Goal: Browse casually

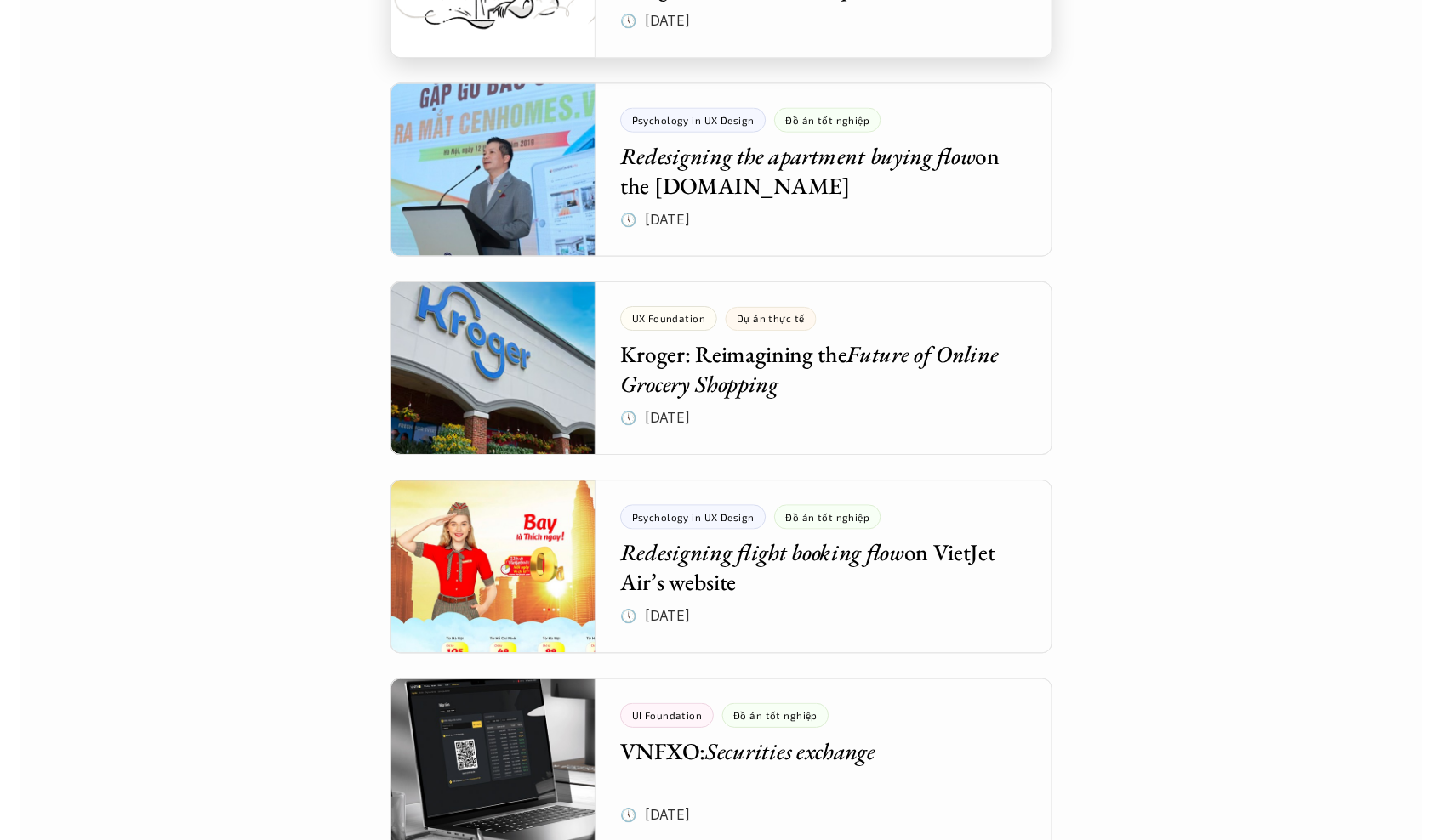
scroll to position [3737, 0]
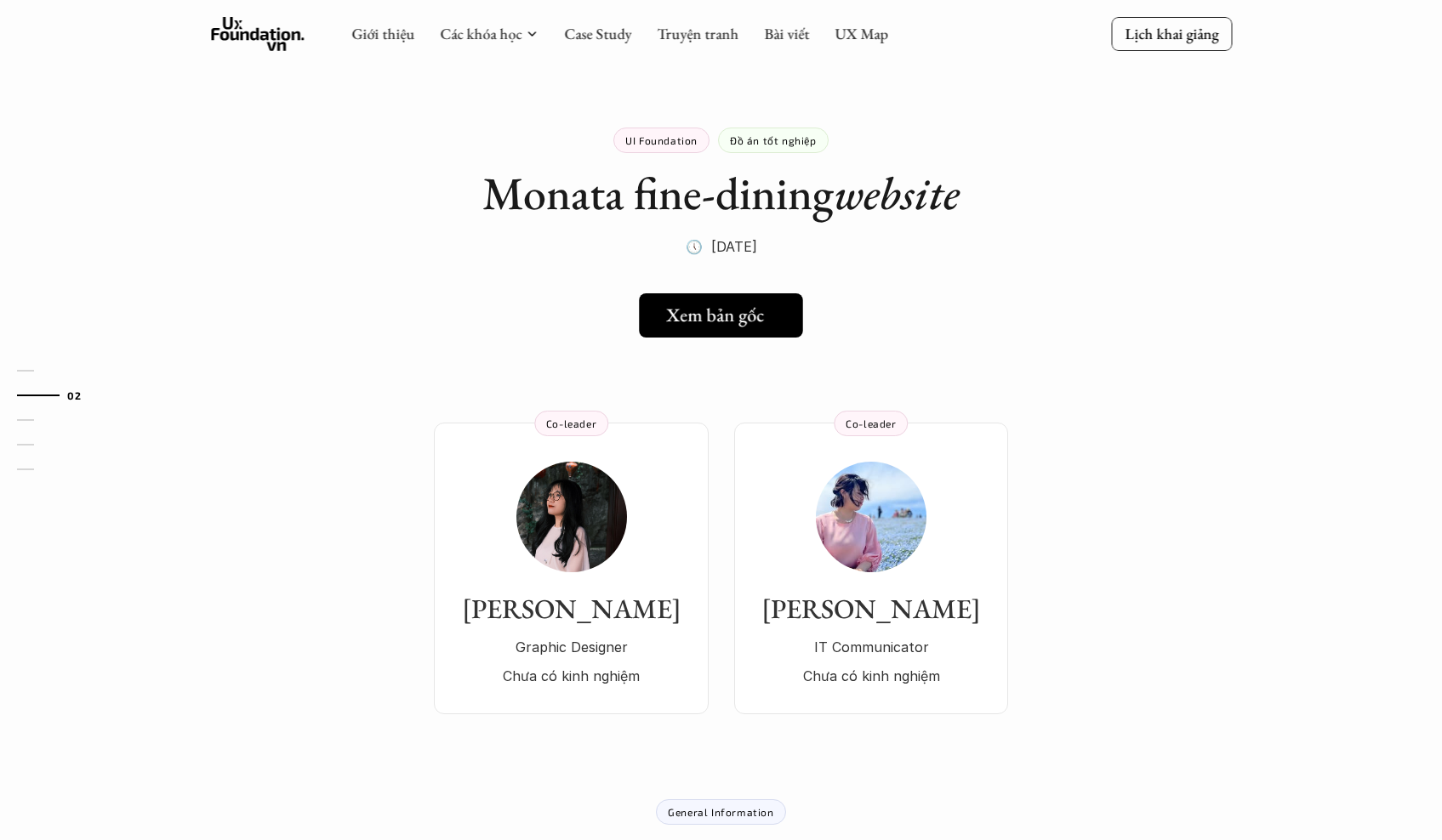
click at [704, 313] on h5 "Xem bản gốc" at bounding box center [715, 315] width 98 height 22
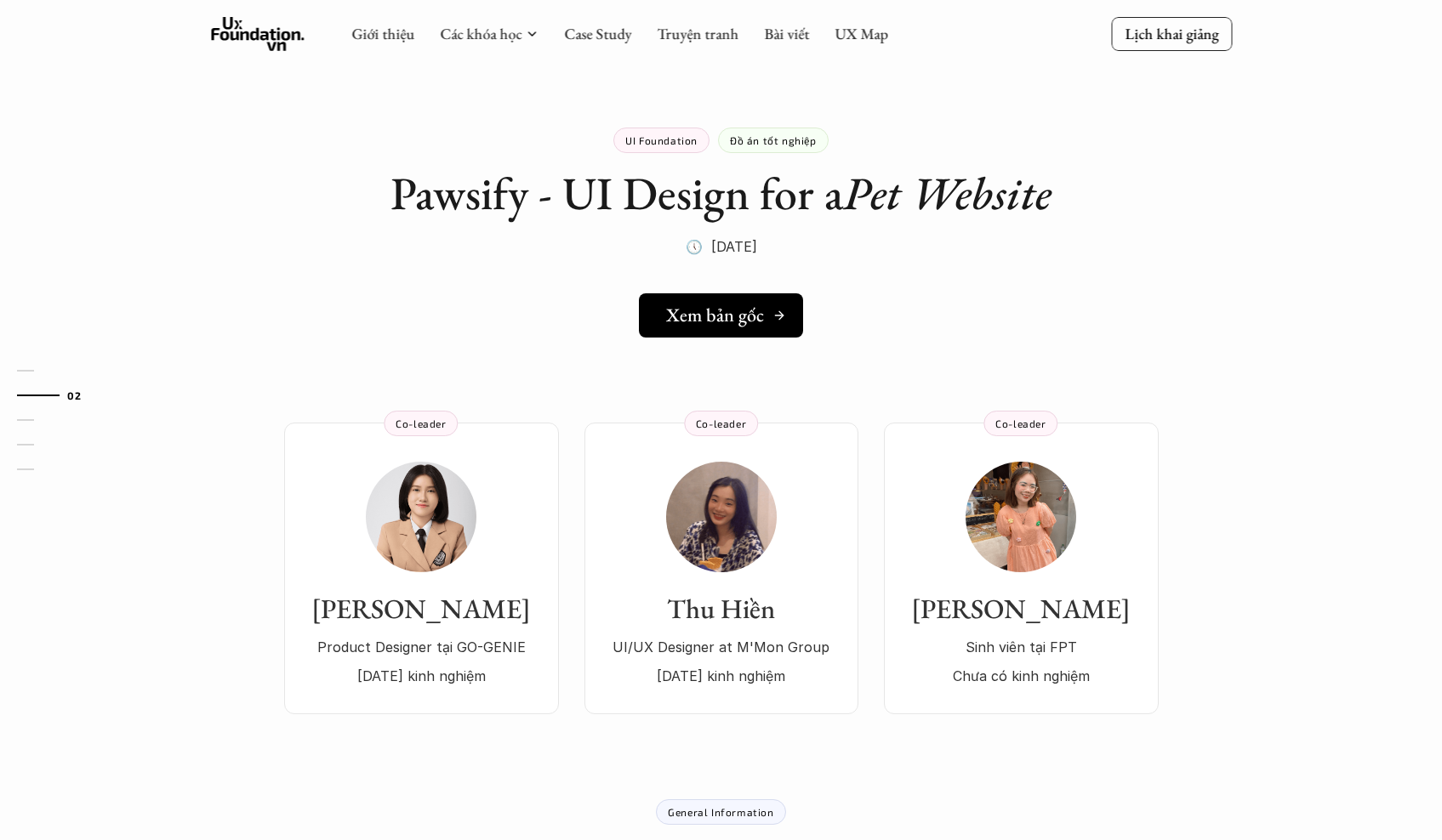
click at [742, 326] on link "Xem bản gốc" at bounding box center [720, 314] width 164 height 44
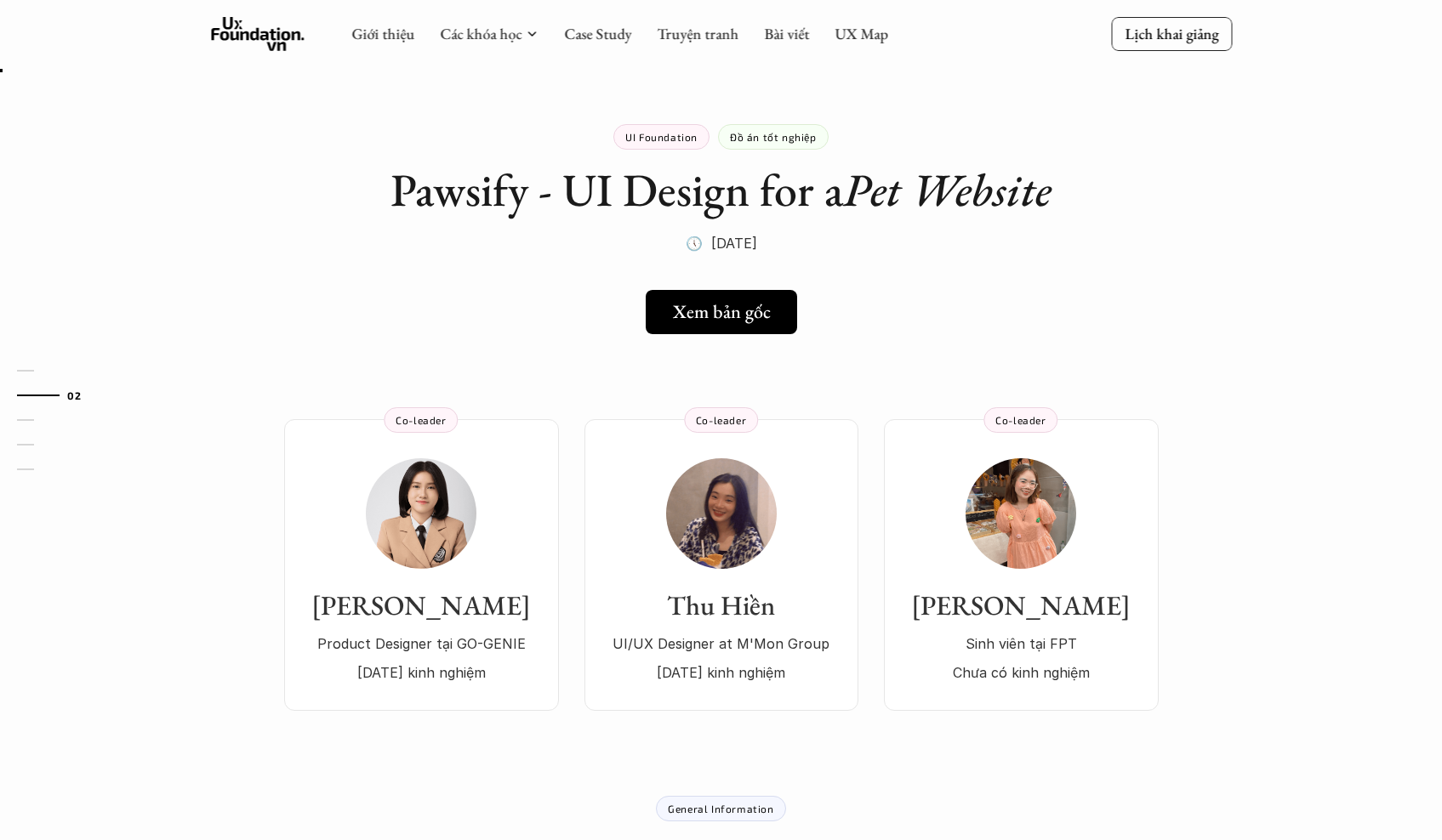
scroll to position [3, 0]
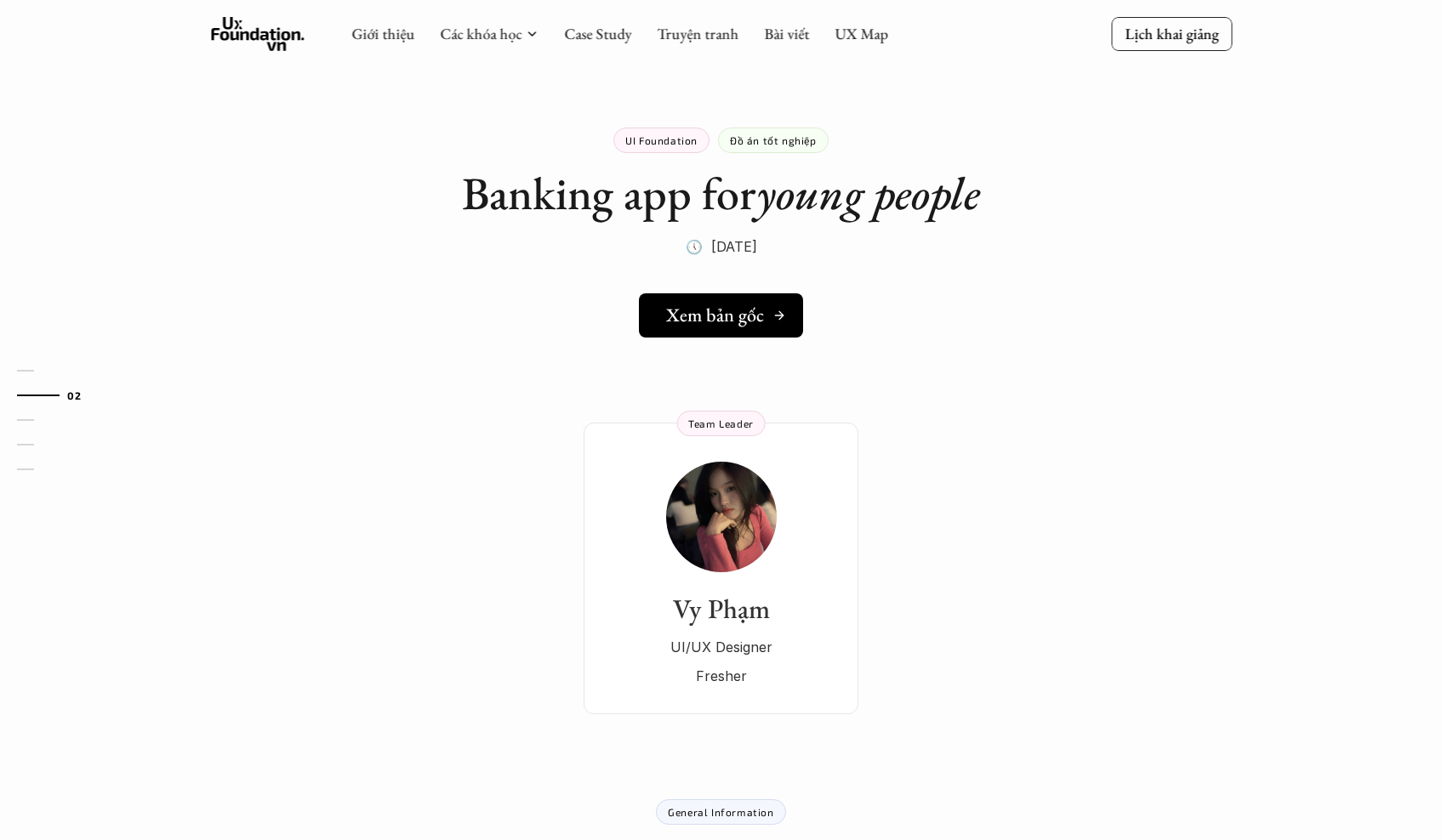
click at [724, 305] on h5 "Xem bản gốc" at bounding box center [715, 315] width 98 height 22
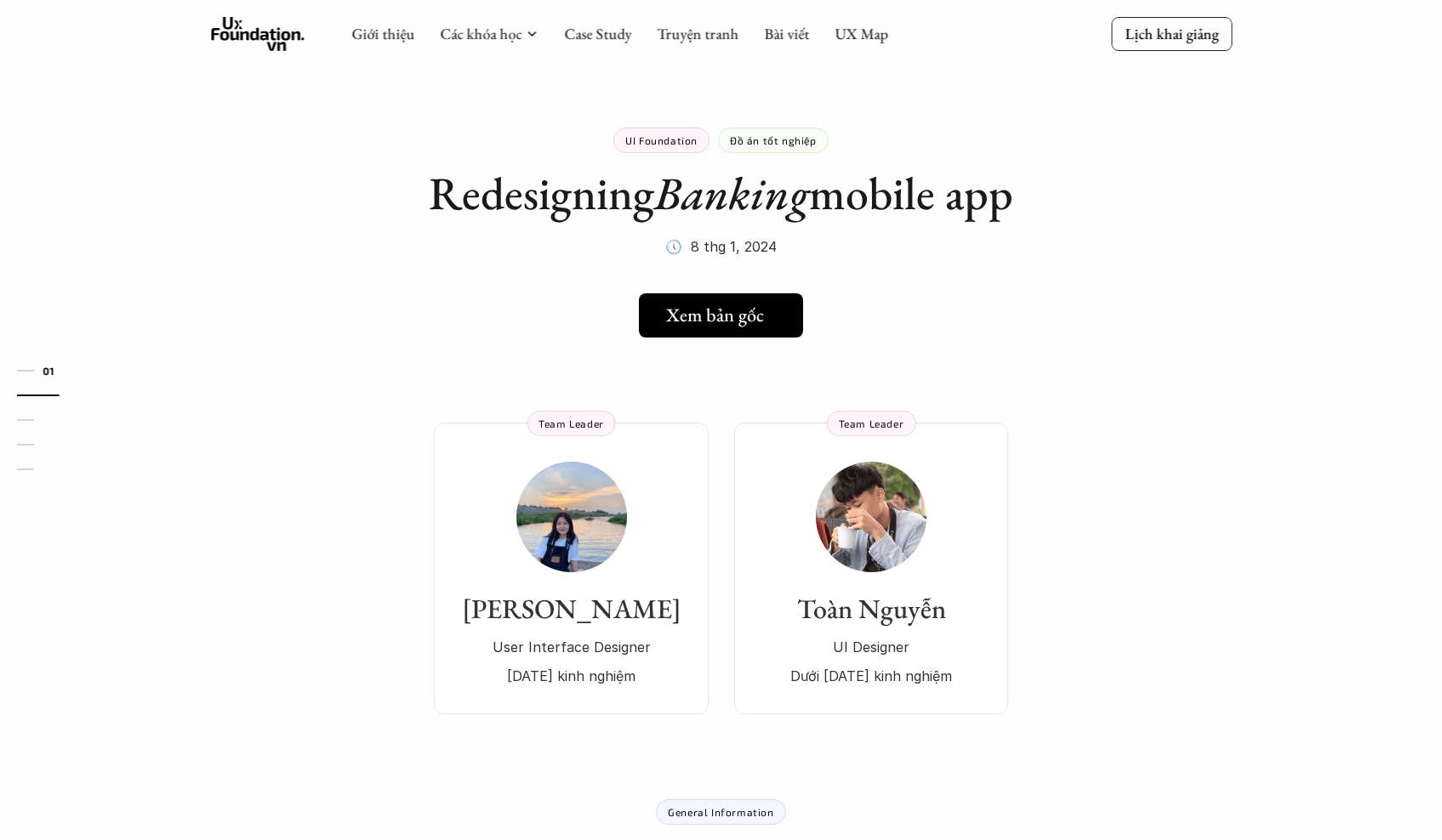
click at [742, 319] on h5 "Xem bản gốc" at bounding box center [715, 315] width 98 height 22
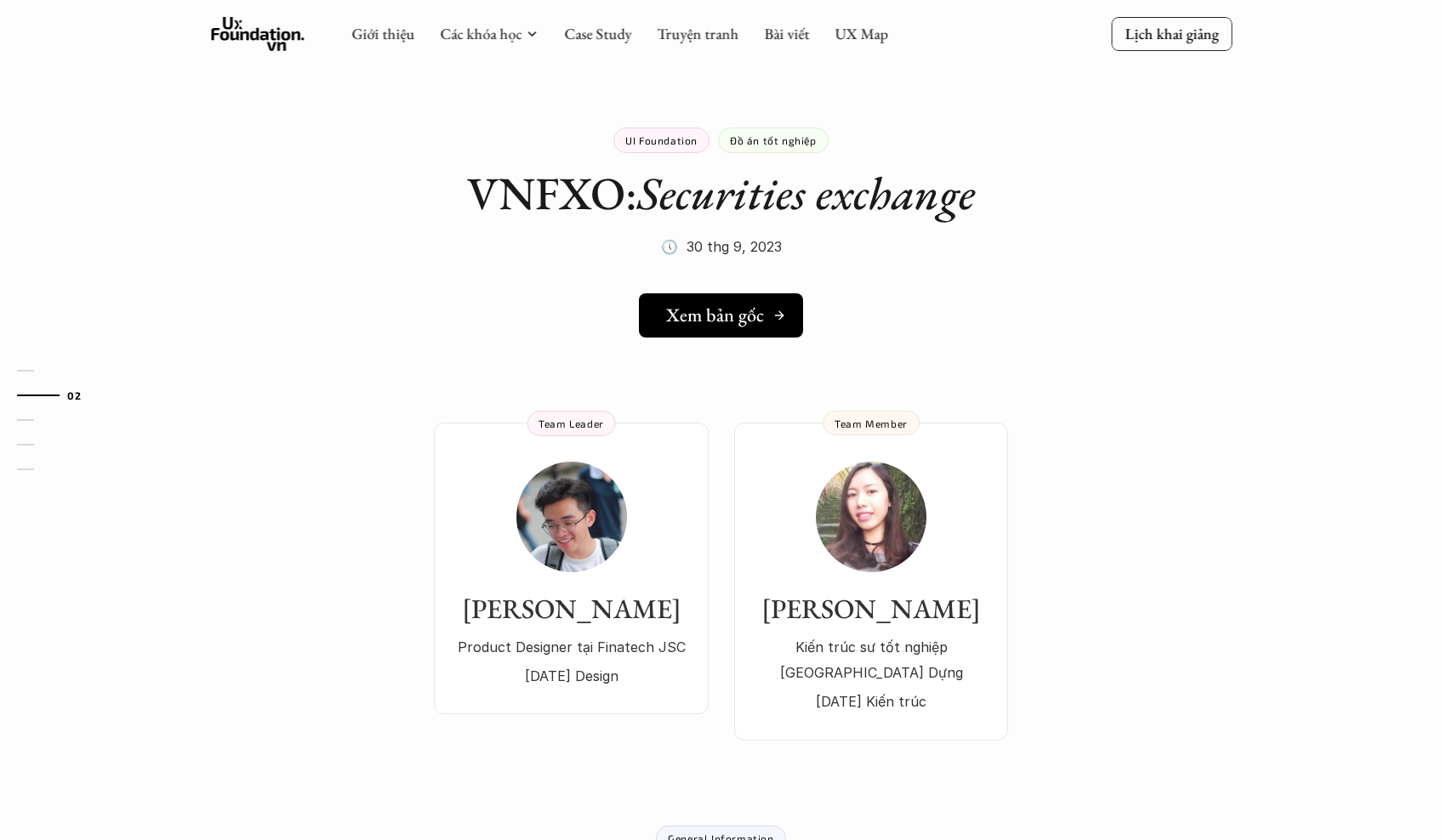
click at [721, 298] on link "Xem bản gốc" at bounding box center [720, 314] width 164 height 44
